Goal: Transaction & Acquisition: Purchase product/service

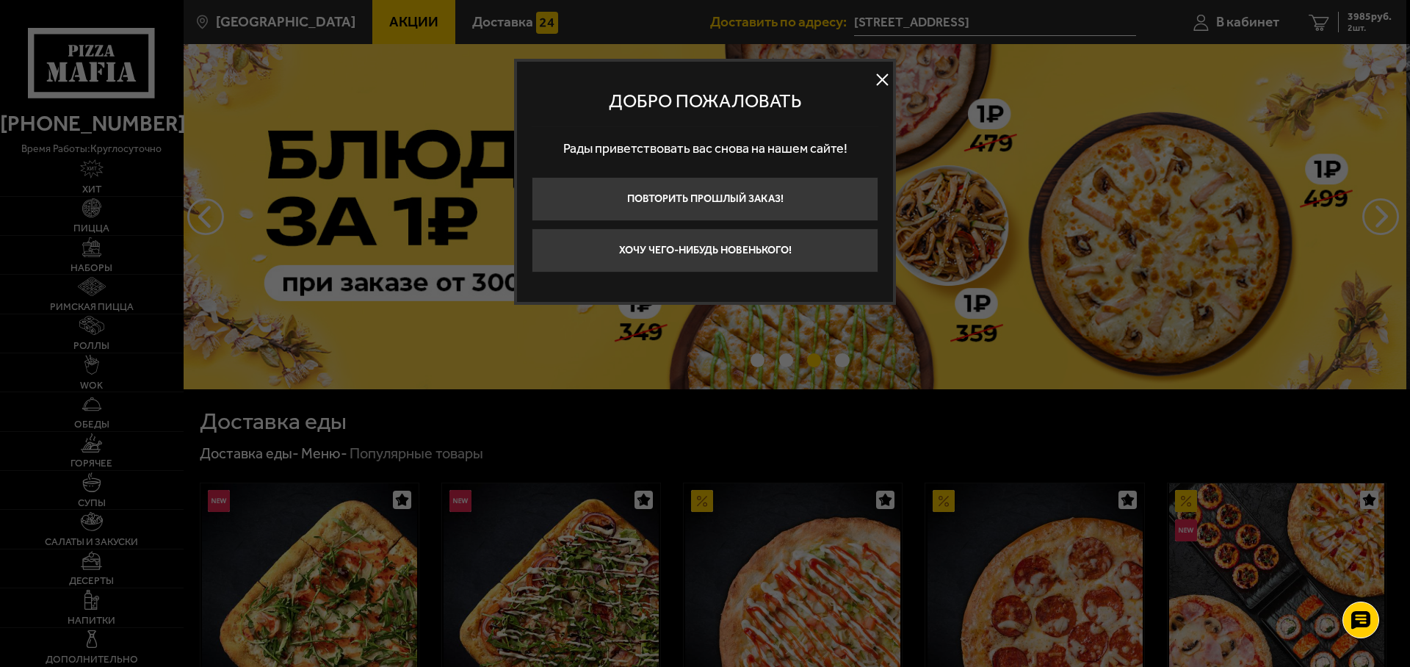
click at [885, 78] on button at bounding box center [882, 80] width 22 height 22
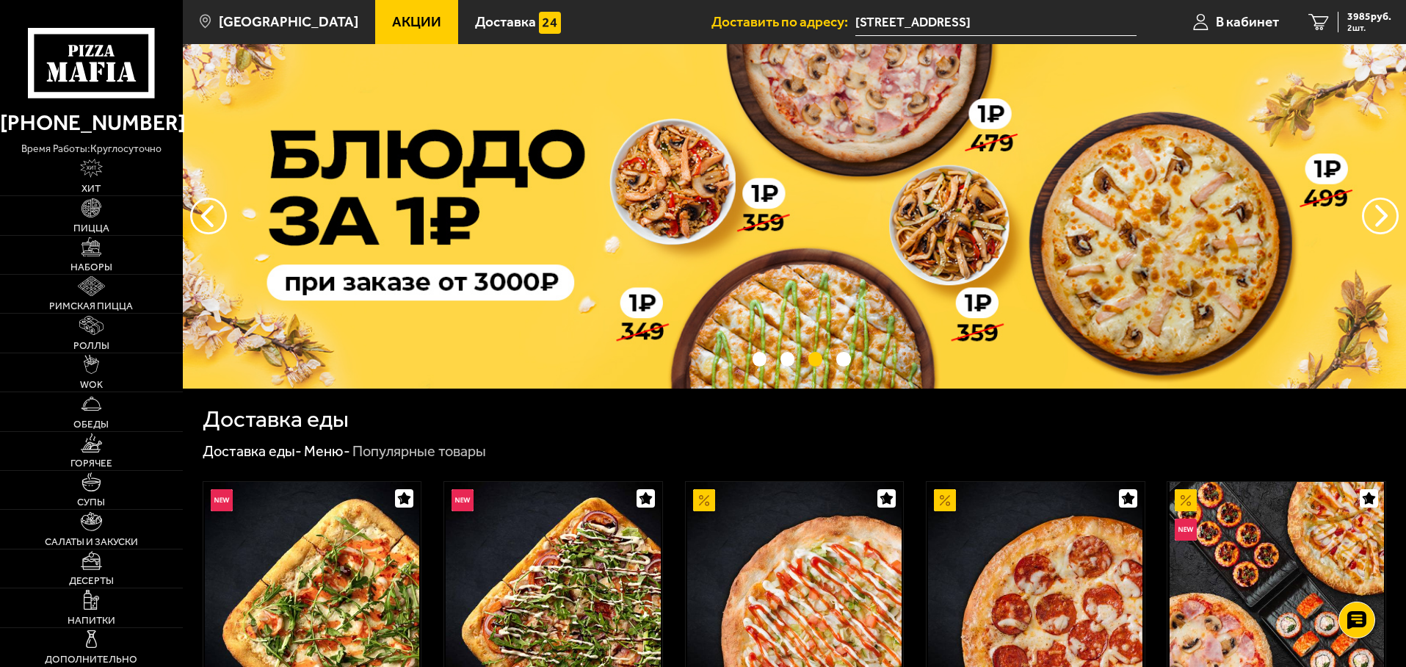
click at [1010, 19] on input "[STREET_ADDRESS]" at bounding box center [995, 22] width 281 height 27
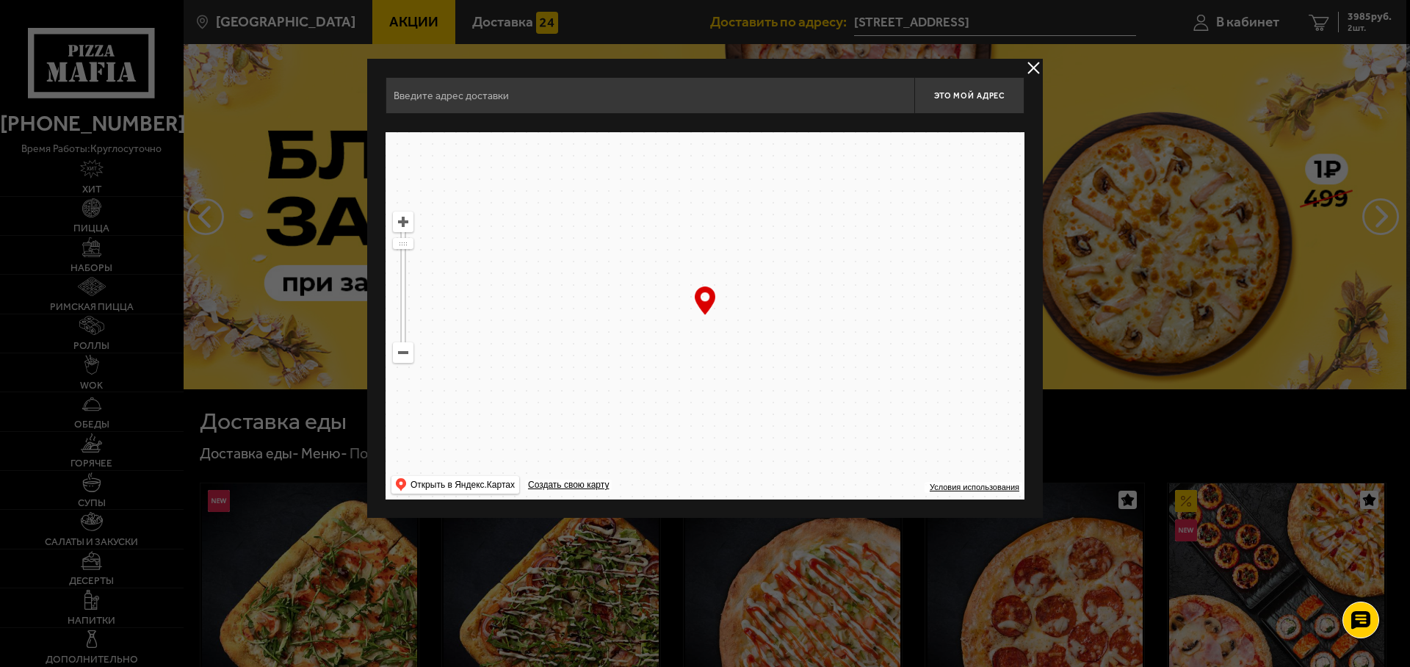
type input "[STREET_ADDRESS]"
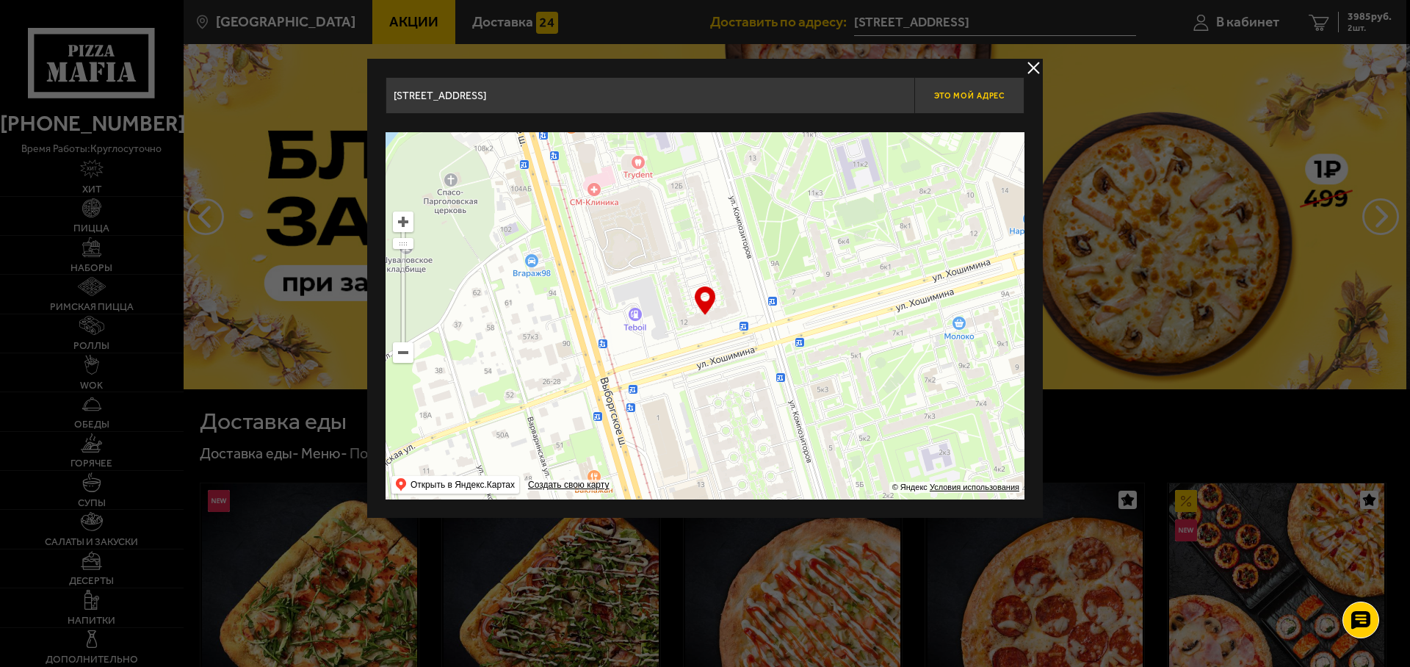
click at [1004, 91] on span "Это мой адрес" at bounding box center [969, 96] width 70 height 10
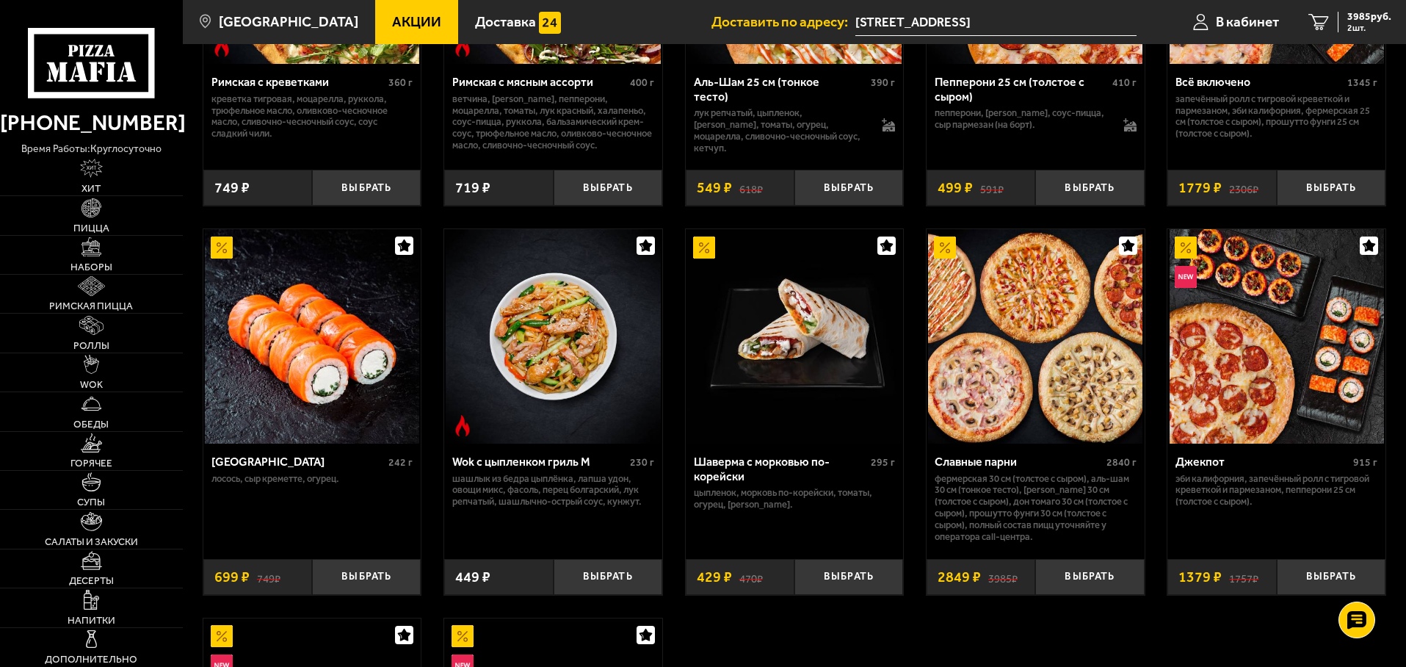
scroll to position [661, 0]
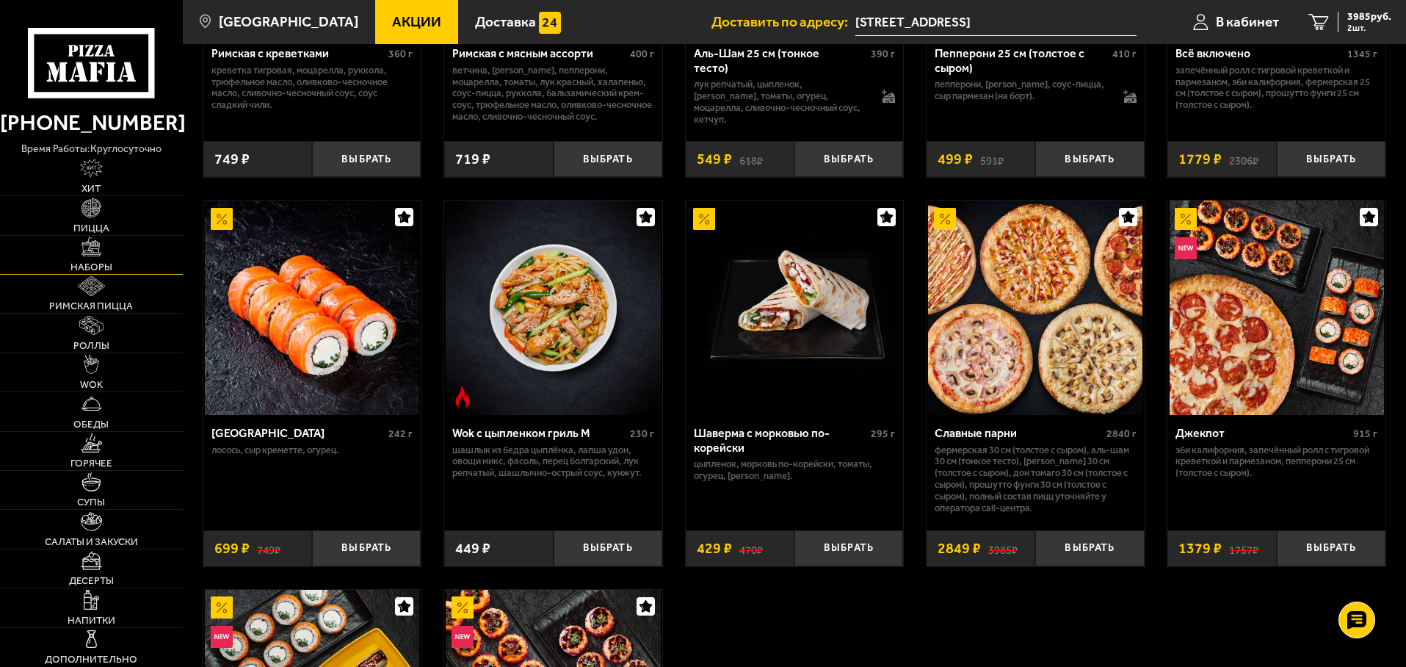
click at [101, 261] on link "Наборы" at bounding box center [91, 255] width 183 height 38
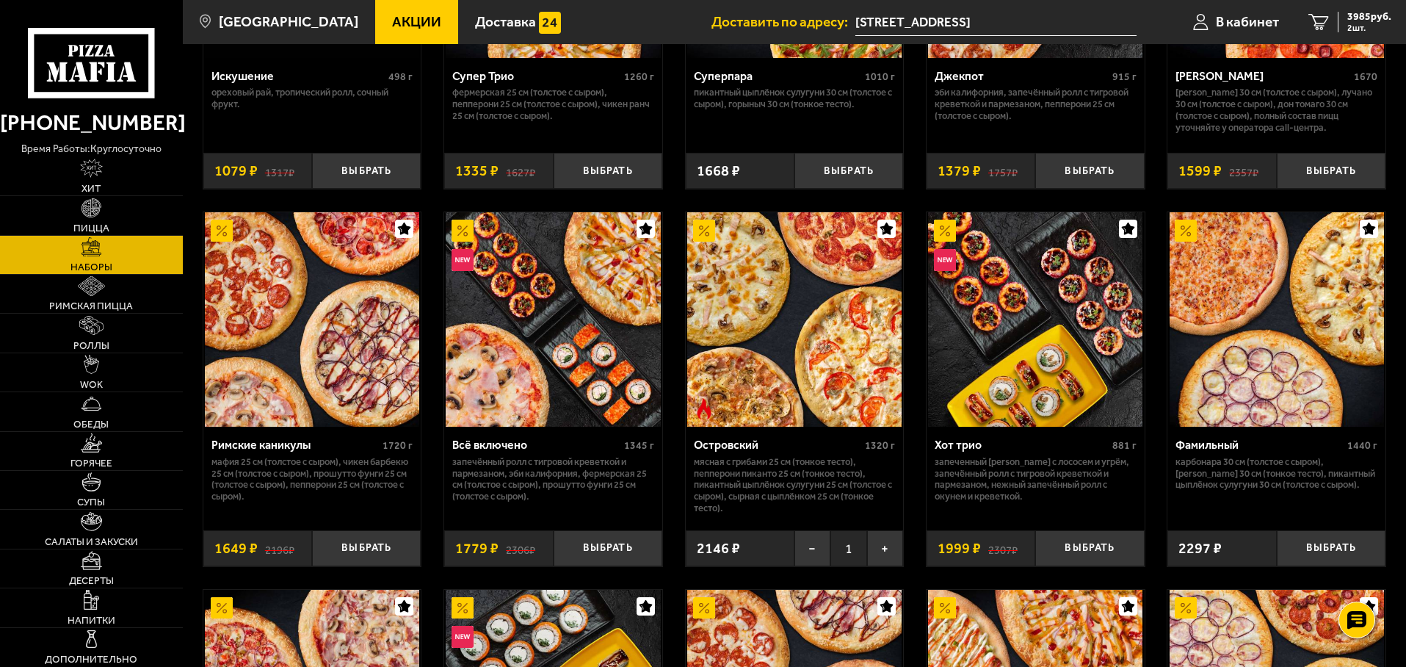
scroll to position [1026, 0]
